Goal: Transaction & Acquisition: Obtain resource

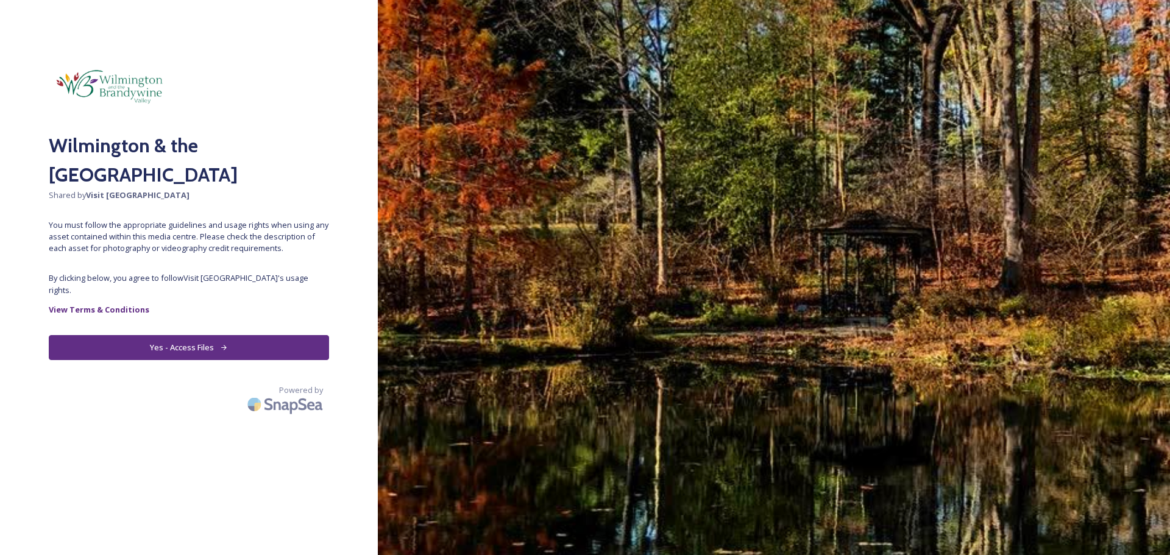
click at [274, 335] on button "Yes - Access Files" at bounding box center [189, 347] width 280 height 25
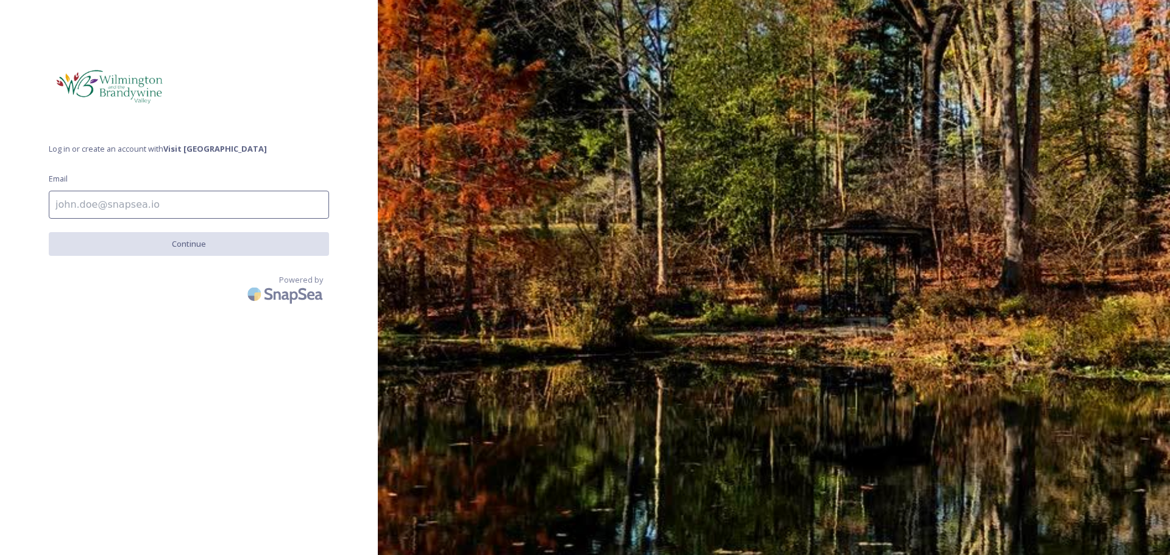
click at [164, 194] on input at bounding box center [189, 205] width 280 height 28
type input "egeno@stardestinations.com"
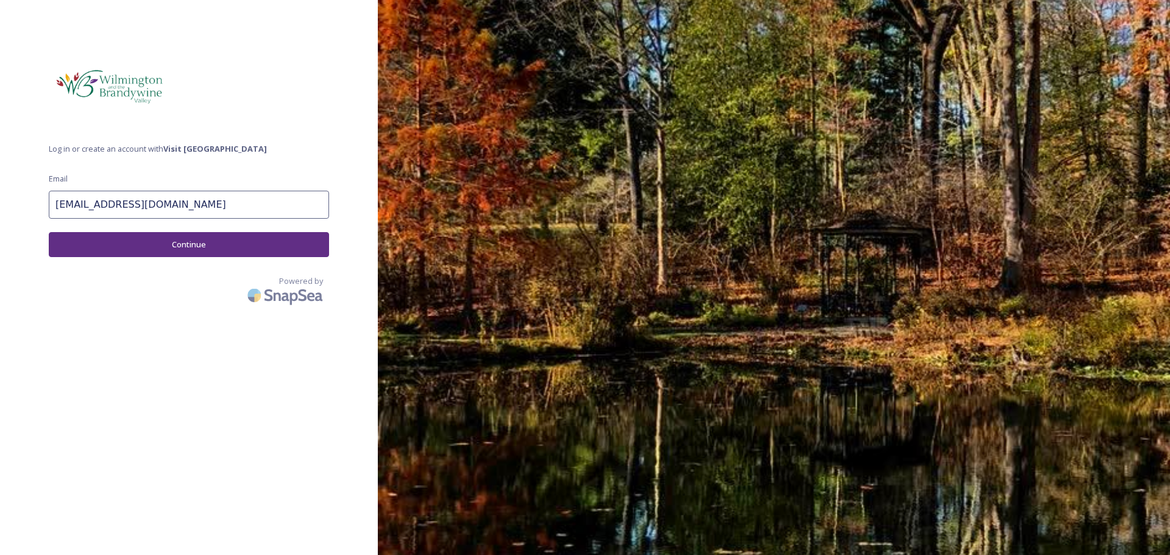
click at [211, 252] on button "Continue" at bounding box center [189, 244] width 280 height 25
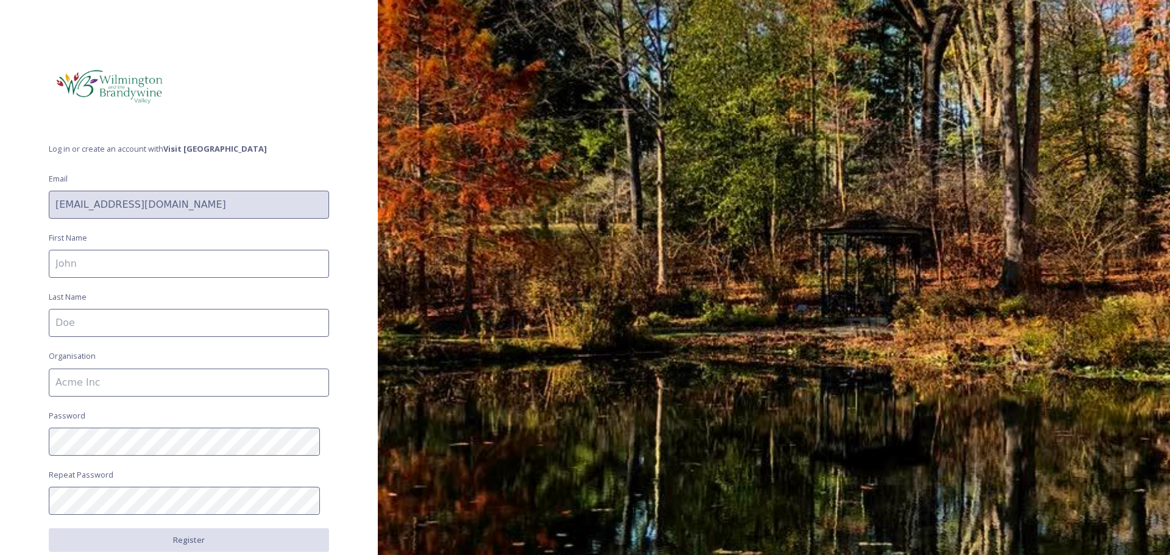
click at [212, 258] on input at bounding box center [189, 264] width 280 height 28
type input "Emma"
click at [133, 330] on input at bounding box center [189, 323] width 280 height 28
type input "Geno"
click at [112, 381] on input at bounding box center [189, 383] width 280 height 28
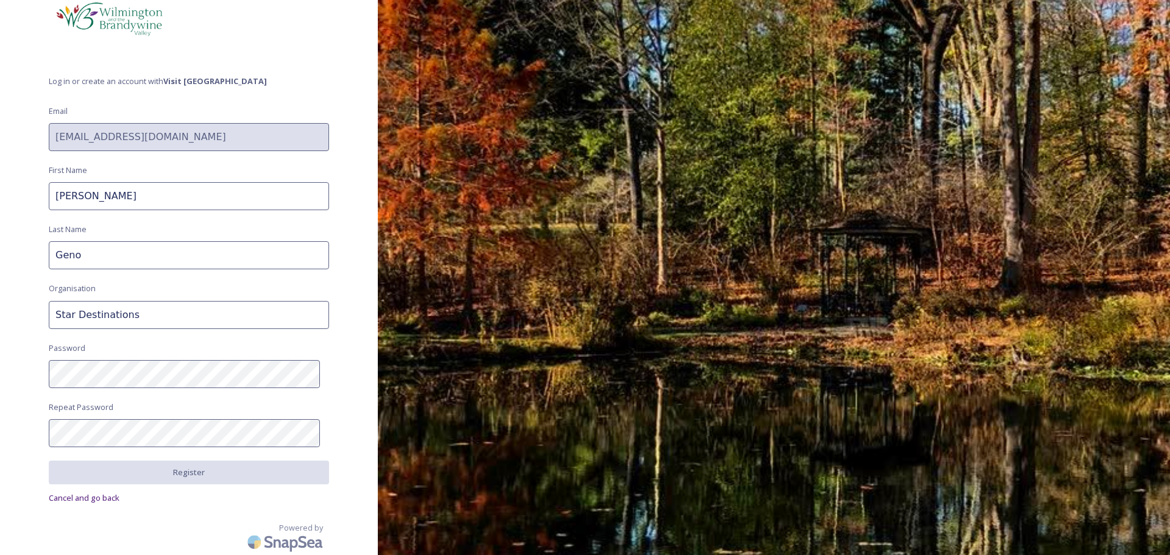
scroll to position [69, 0]
type input "Star Destinations"
click at [86, 447] on div "Log in or create an account with Visit Wilmington Email egeno@stardestinations.…" at bounding box center [189, 277] width 378 height 555
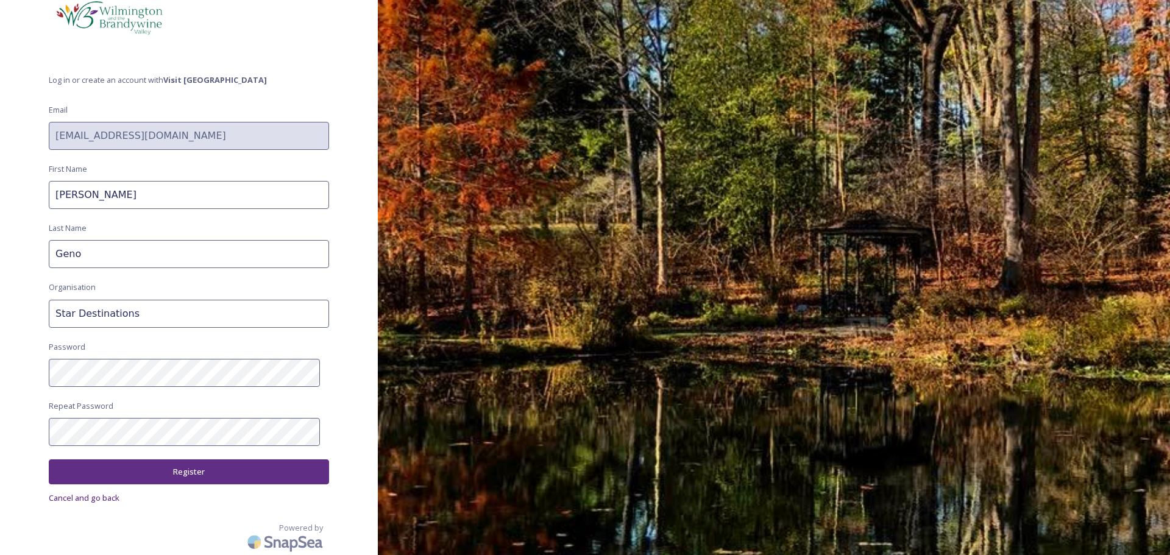
click at [111, 458] on div "Log in or create an account with Visit Wilmington Email egeno@stardestinations.…" at bounding box center [189, 277] width 378 height 555
click at [116, 464] on button "Register" at bounding box center [189, 472] width 280 height 25
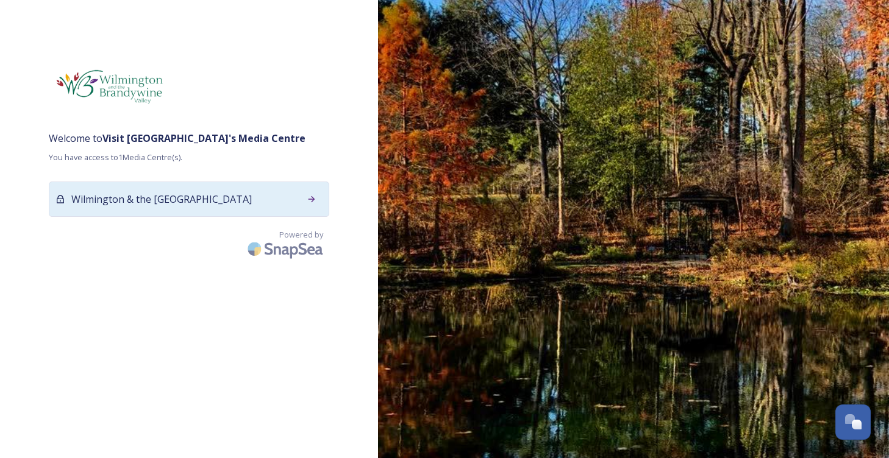
click at [319, 197] on div at bounding box center [311, 199] width 22 height 22
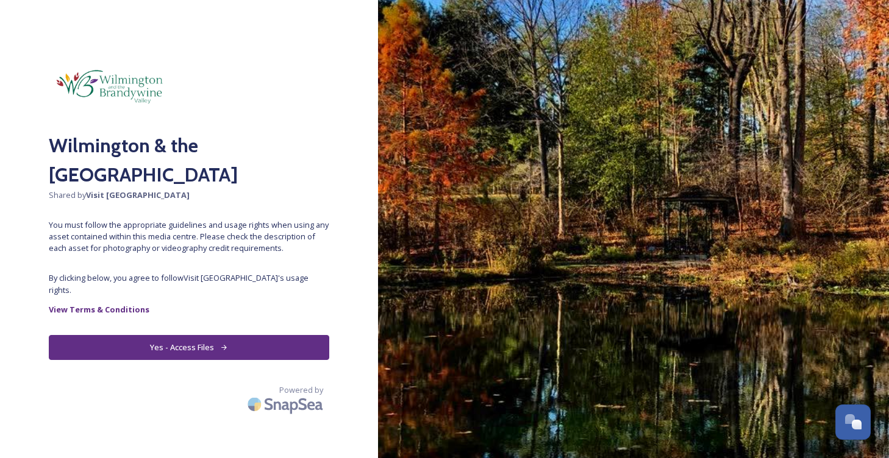
click at [266, 335] on button "Yes - Access Files" at bounding box center [189, 347] width 280 height 25
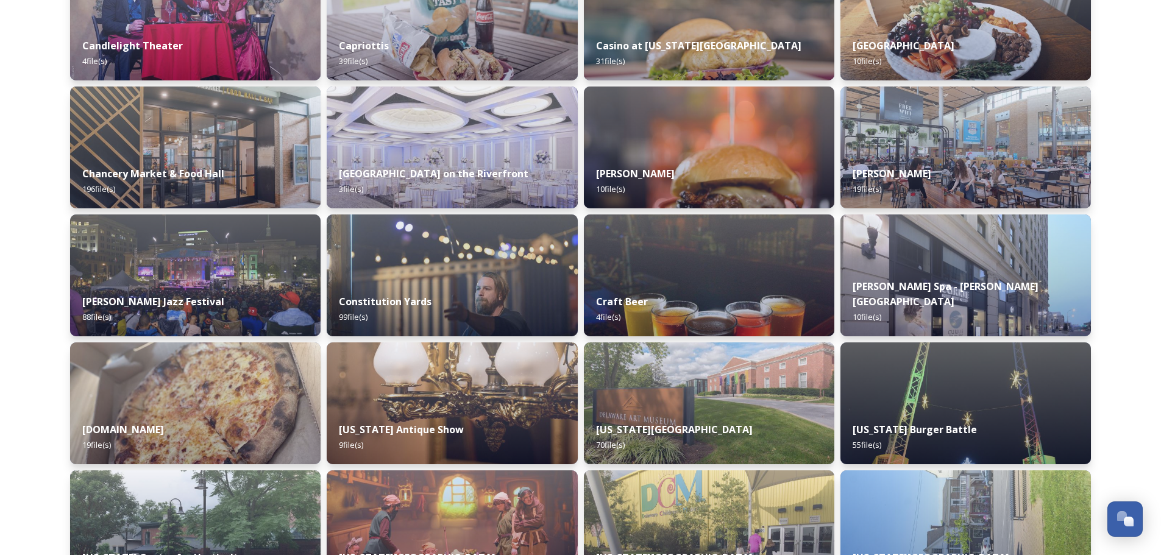
scroll to position [1341, 0]
